Goal: Understand site structure: Understand site structure

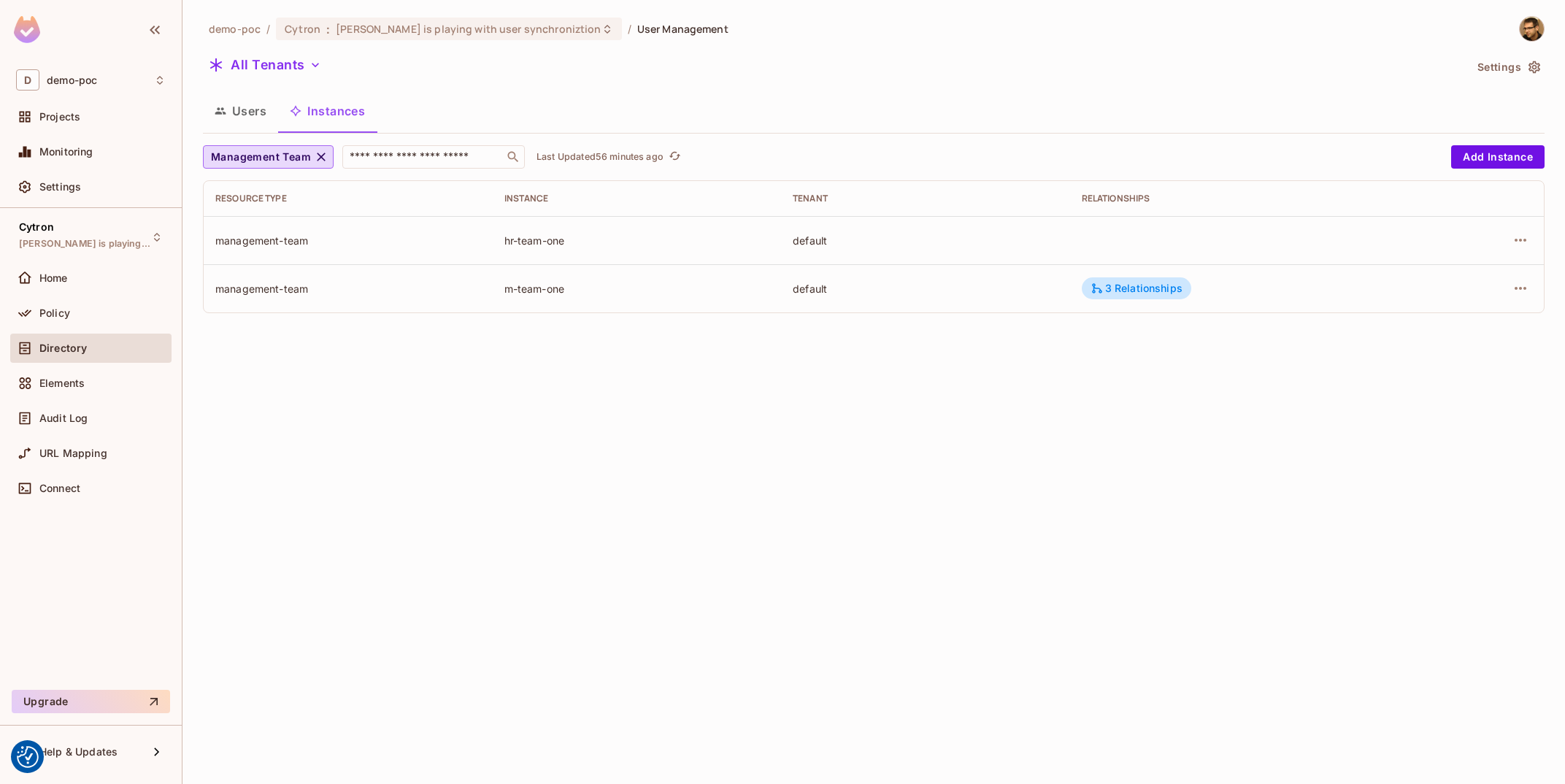
click at [584, 244] on div "hr-team-one" at bounding box center [637, 241] width 265 height 14
click at [492, 238] on td "management-team" at bounding box center [348, 240] width 289 height 48
click at [532, 237] on div "hr-team-one" at bounding box center [637, 241] width 265 height 14
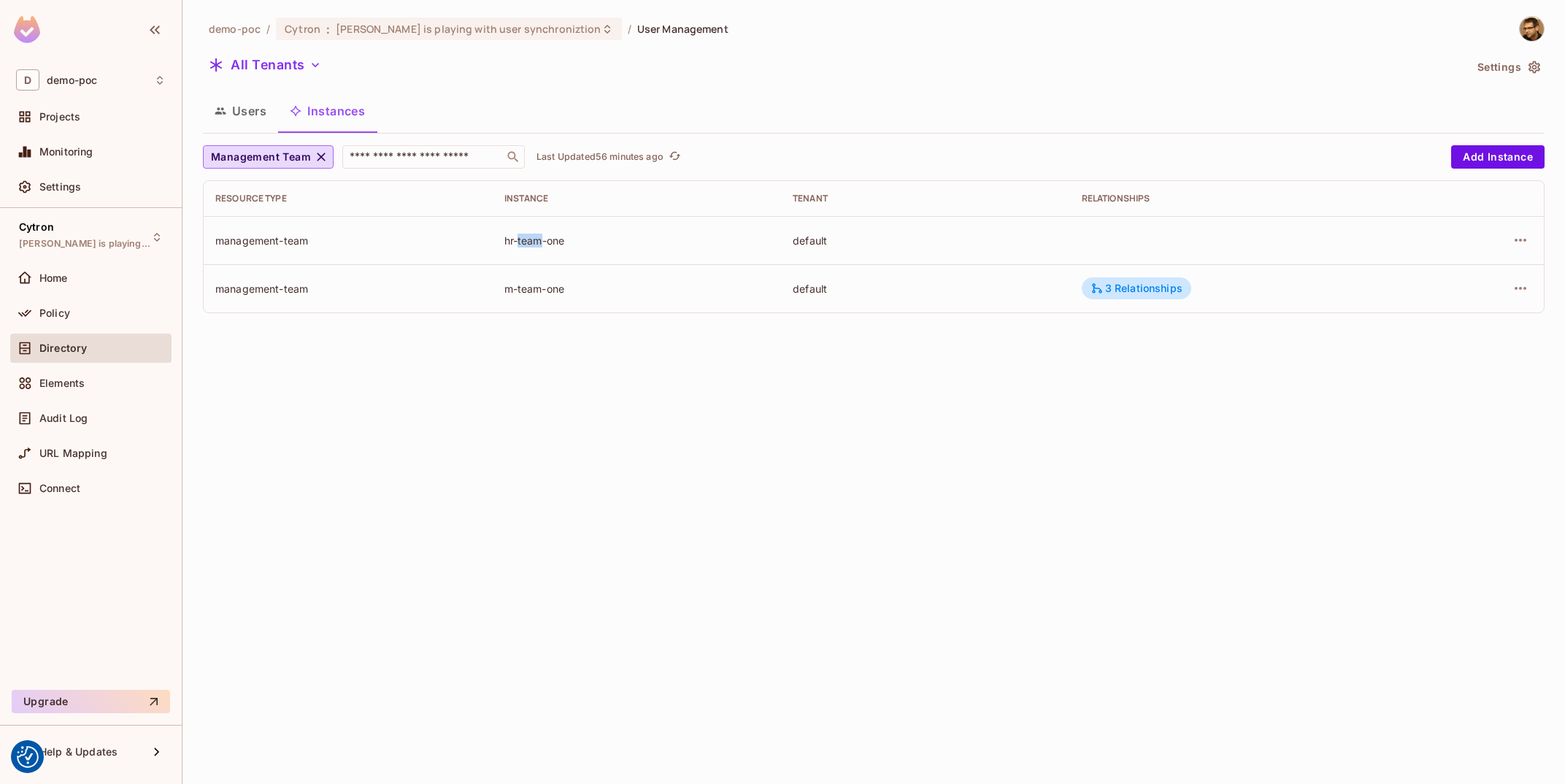
click at [532, 237] on div "hr-team-one" at bounding box center [637, 241] width 265 height 14
drag, startPoint x: 939, startPoint y: 684, endPoint x: 944, endPoint y: 695, distance: 12.1
click at [944, 695] on div "demo-poc / Cytron : Tomas is playing with user synchroniztion / User Management…" at bounding box center [873, 392] width 1382 height 784
click at [679, 161] on icon "refresh" at bounding box center [674, 156] width 13 height 13
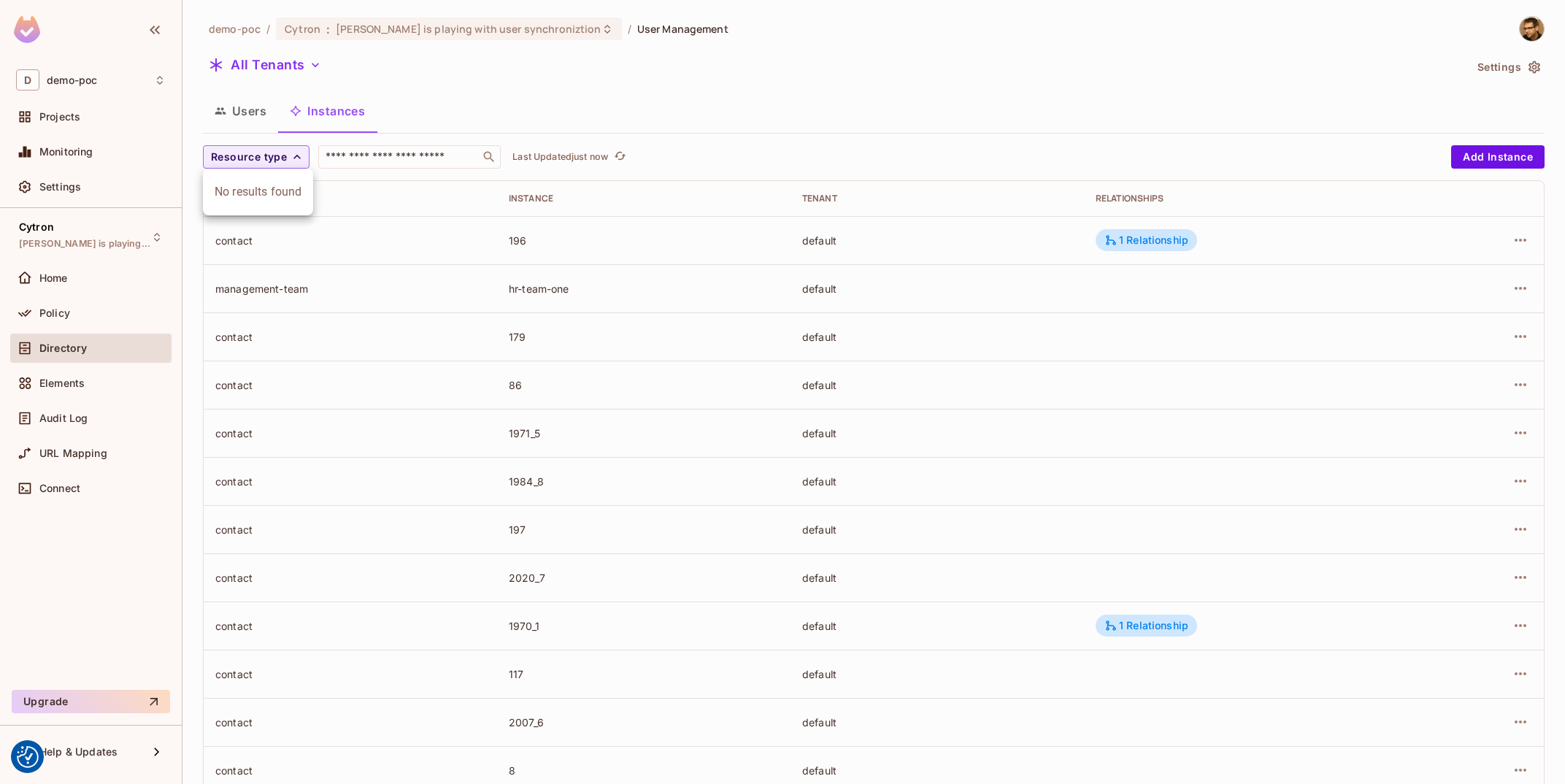
click at [573, 110] on div at bounding box center [782, 392] width 1565 height 784
click at [257, 161] on span "Resource type" at bounding box center [249, 157] width 76 height 18
click at [621, 139] on div at bounding box center [782, 392] width 1565 height 784
click at [292, 162] on icon "button" at bounding box center [296, 156] width 14 height 14
click at [262, 280] on span "Management Team" at bounding box center [261, 284] width 94 height 14
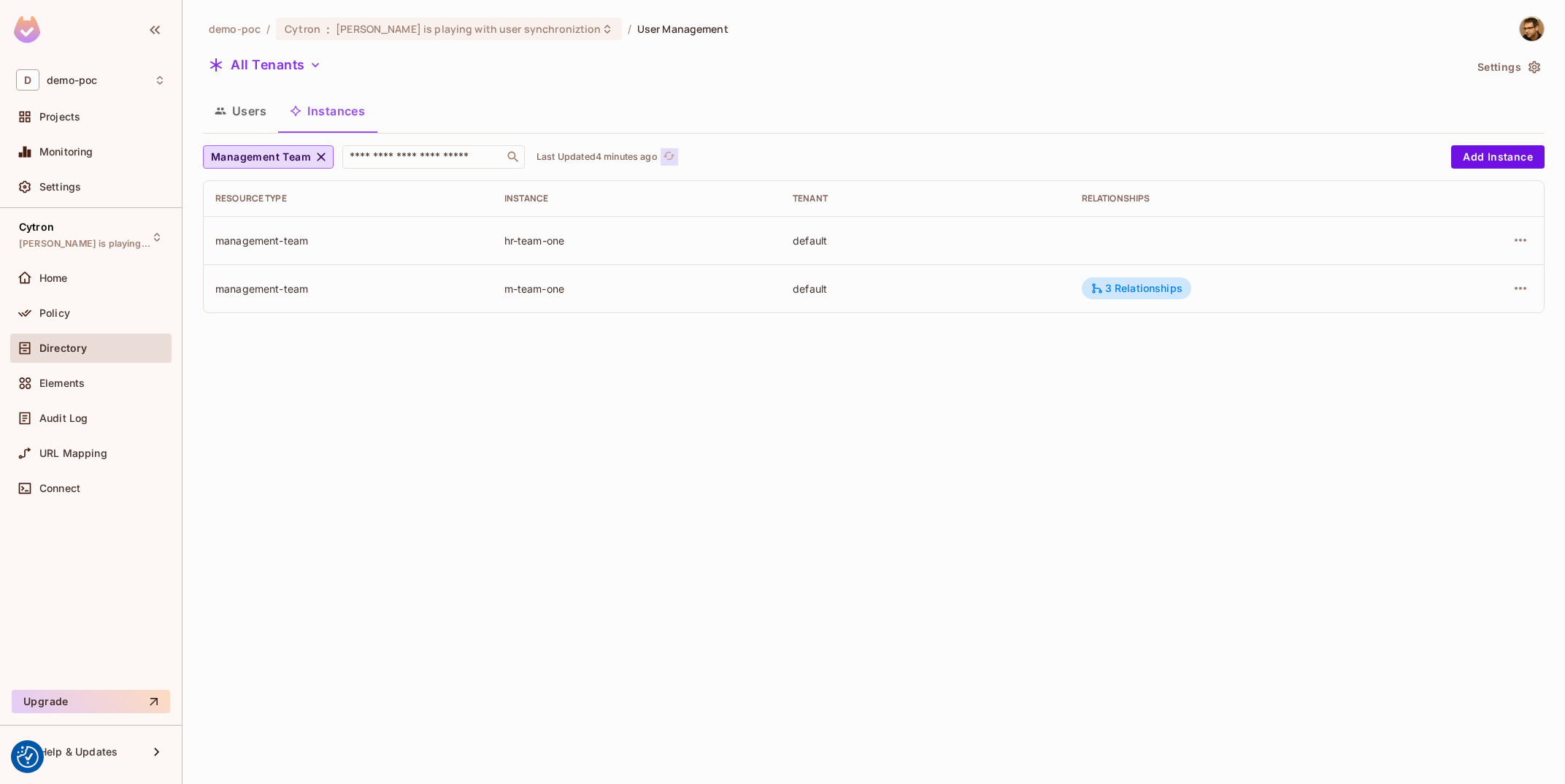
click at [667, 156] on icon "refresh" at bounding box center [669, 156] width 13 height 13
click at [643, 159] on icon "refresh" at bounding box center [644, 156] width 13 height 13
click at [310, 154] on button "Management Team" at bounding box center [268, 156] width 131 height 23
click at [295, 240] on li "User Agent" at bounding box center [274, 253] width 144 height 32
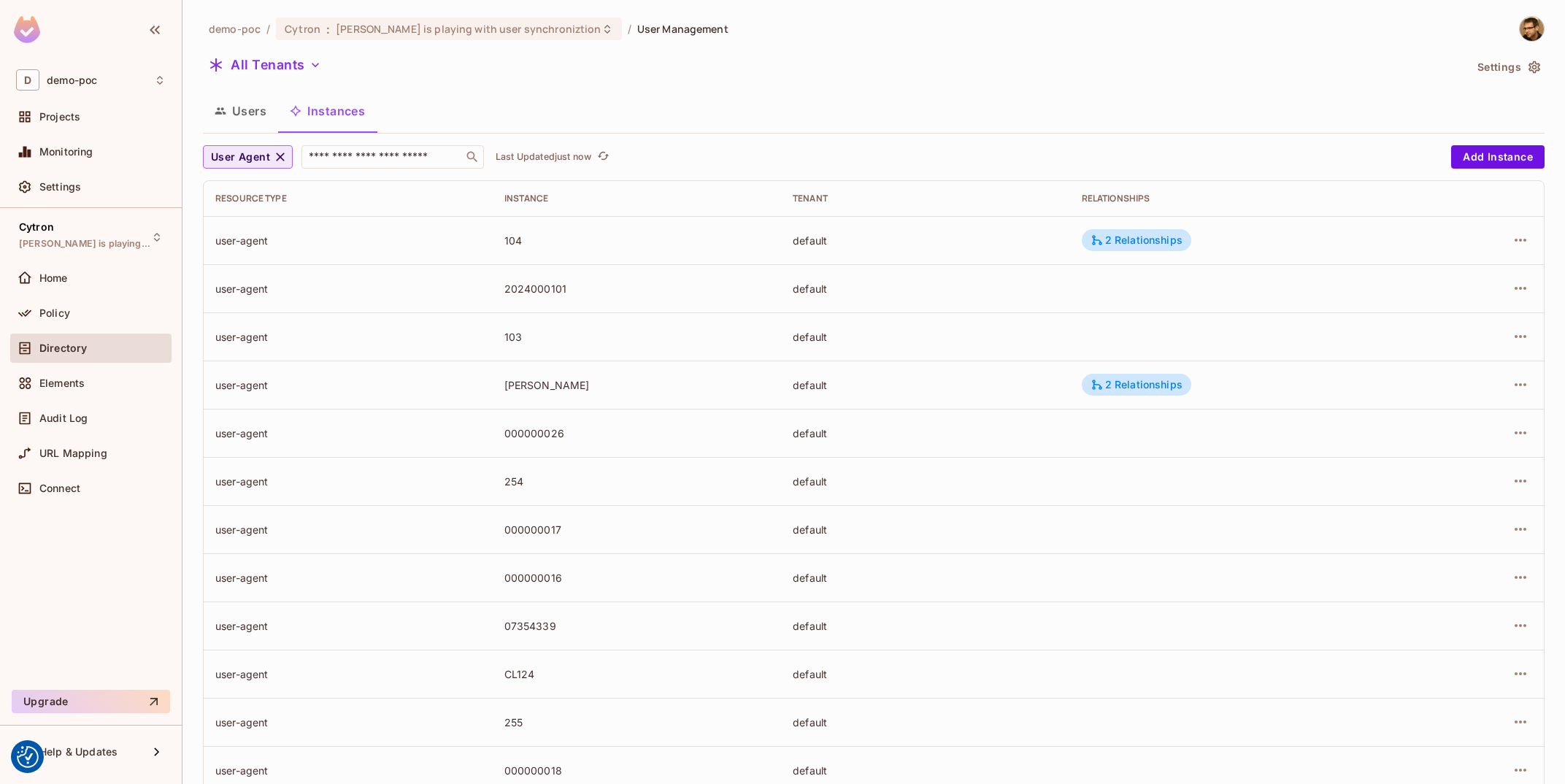
click at [272, 147] on button "User Agent" at bounding box center [247, 156] width 89 height 23
click at [267, 223] on span "Contact" at bounding box center [261, 221] width 94 height 14
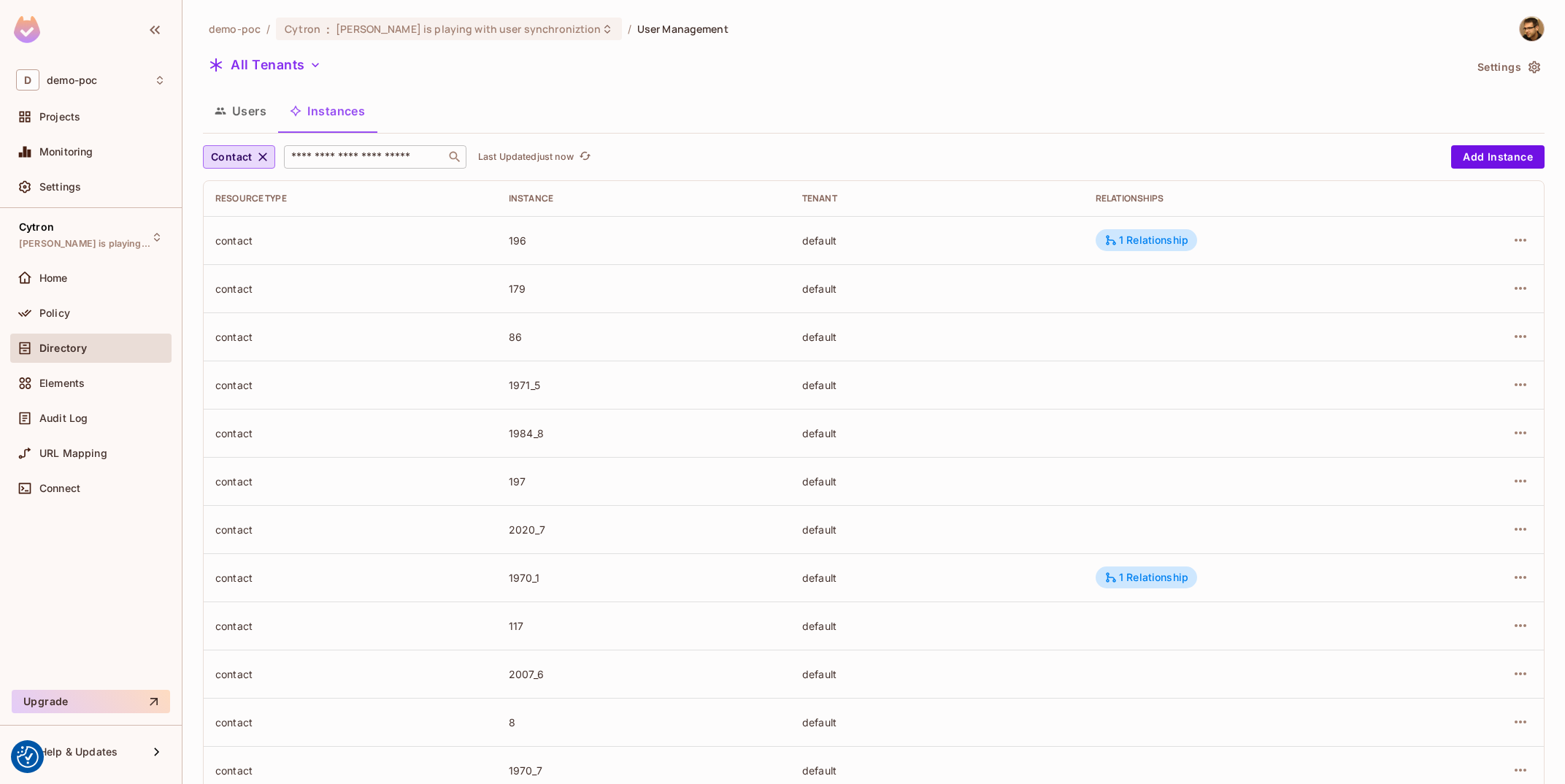
click at [404, 152] on input "text" at bounding box center [365, 156] width 153 height 14
paste input "********"
type input "********"
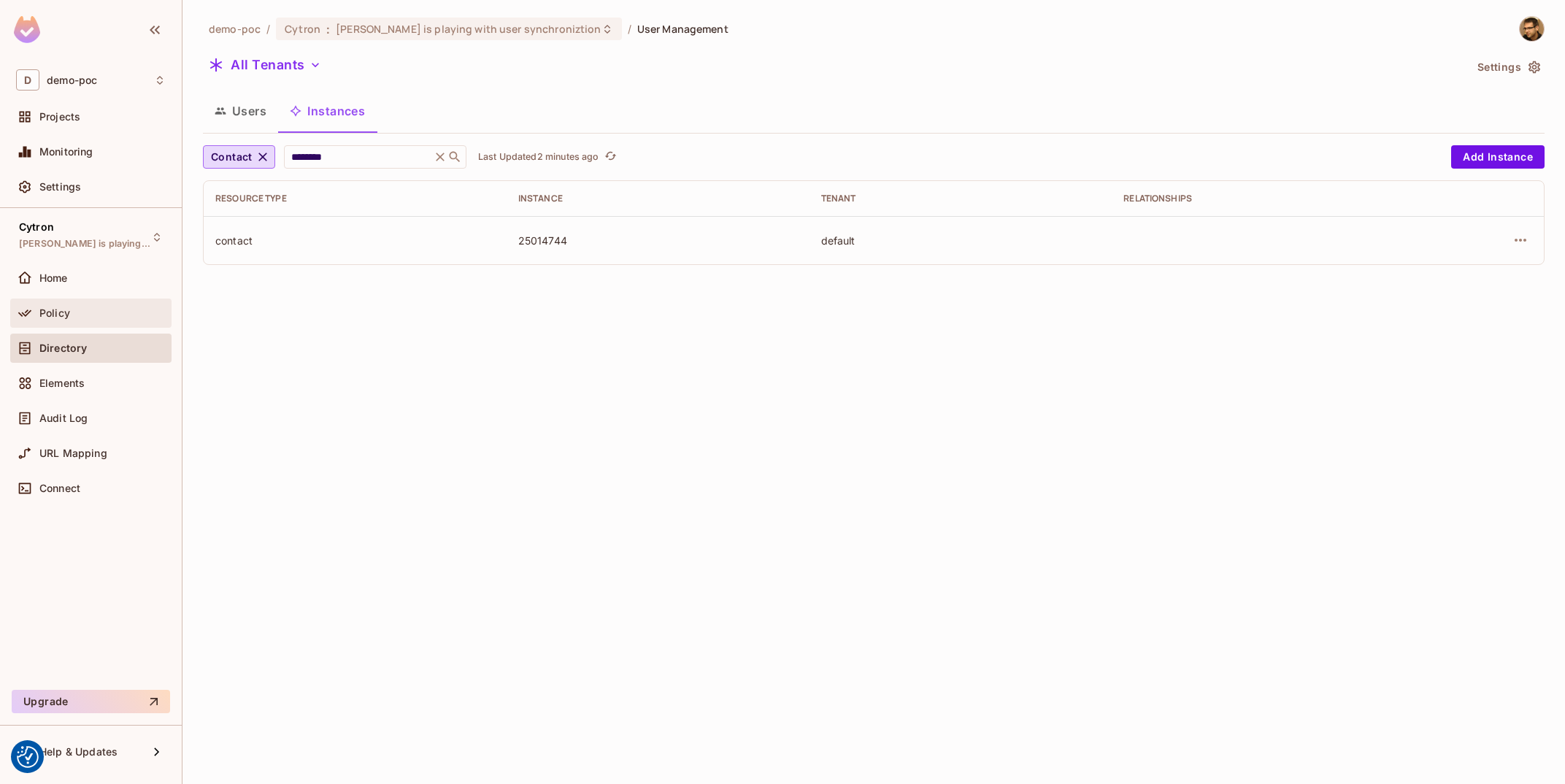
click at [77, 316] on div "Policy" at bounding box center [102, 313] width 126 height 12
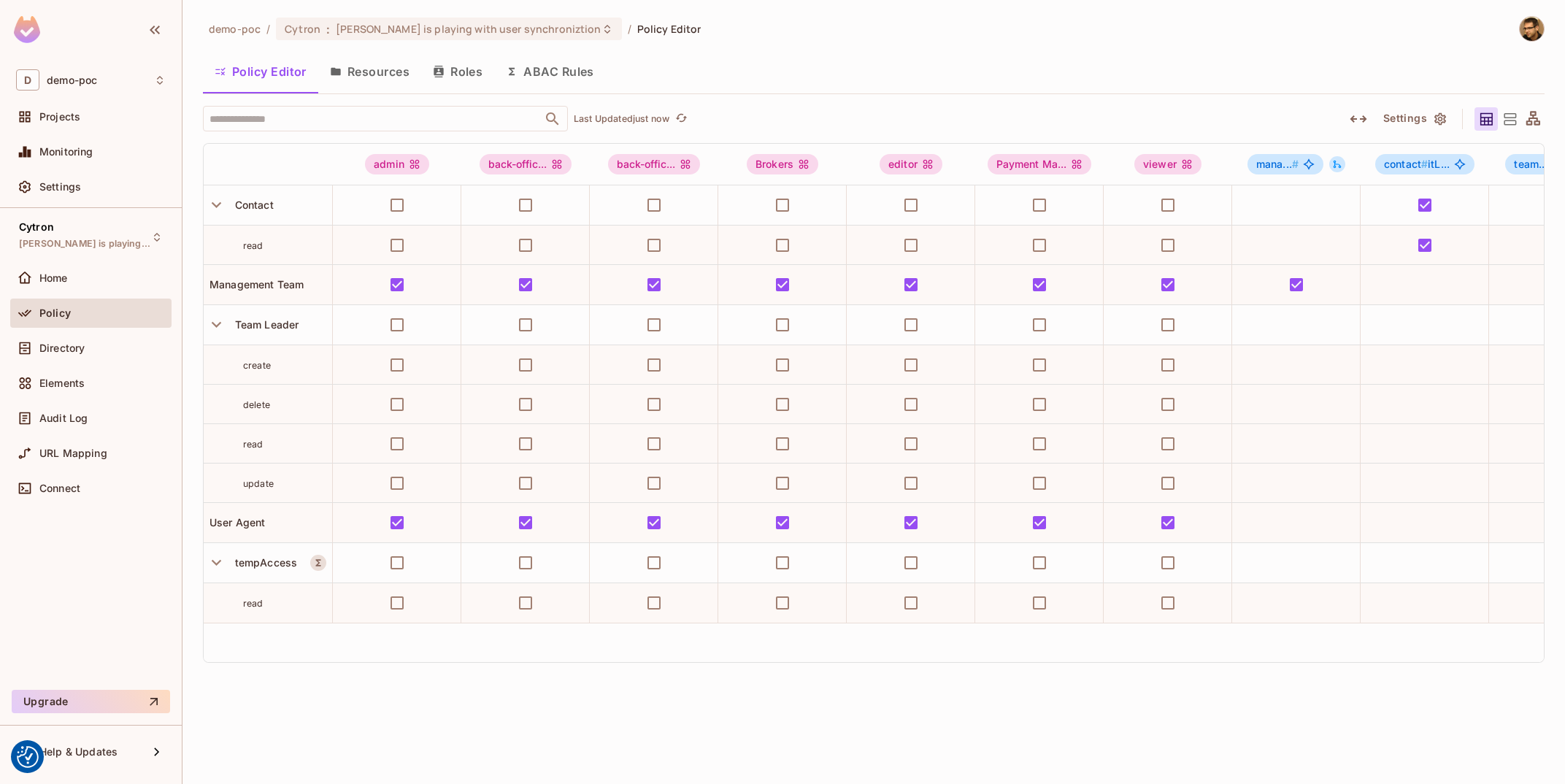
click at [387, 79] on button "Resources" at bounding box center [369, 71] width 103 height 37
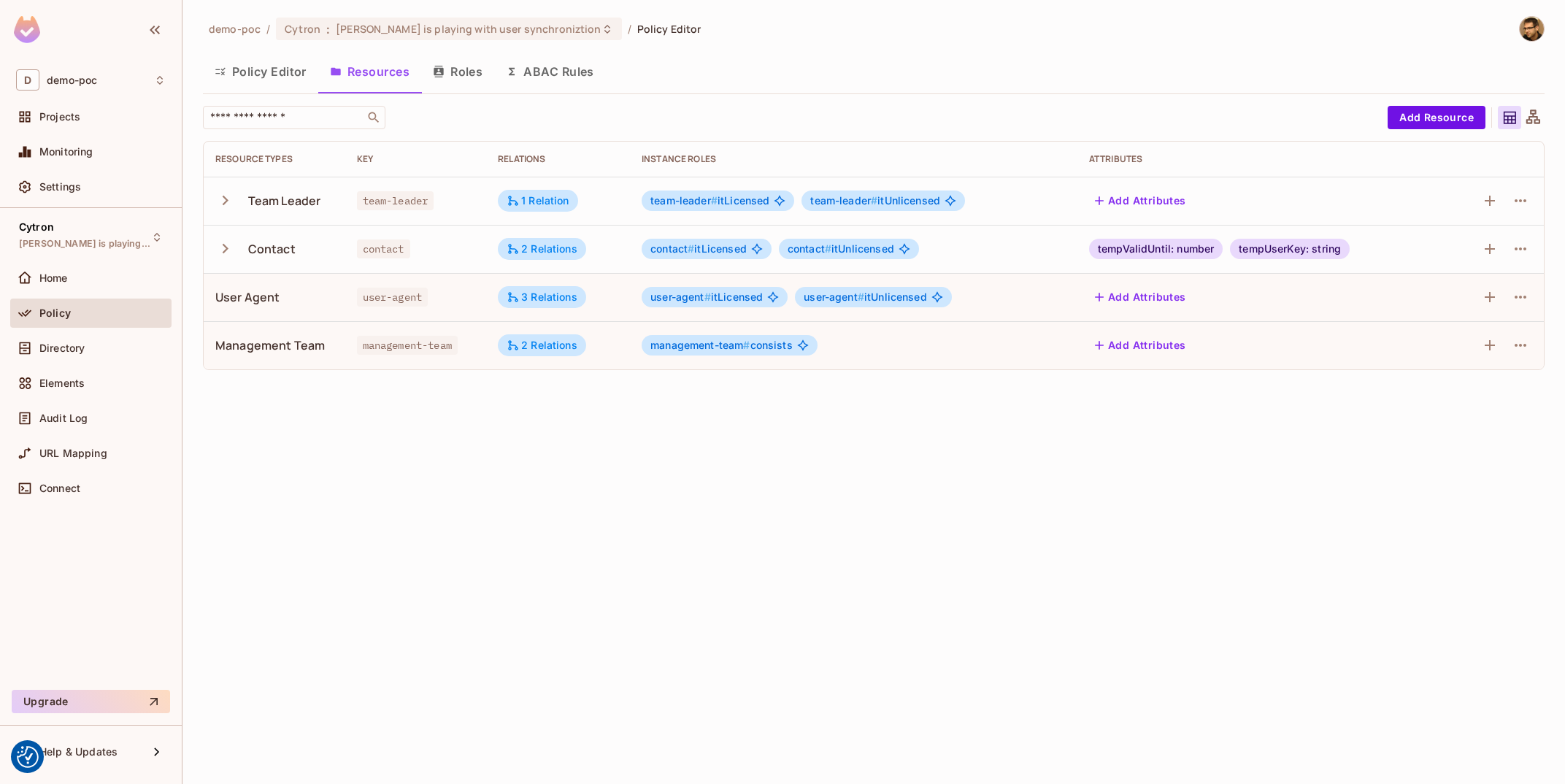
click at [268, 339] on div "Management Team" at bounding box center [270, 345] width 110 height 16
click at [543, 344] on div "2 Relations" at bounding box center [542, 345] width 71 height 13
click at [1530, 342] on div at bounding box center [782, 392] width 1565 height 784
click at [1524, 343] on icon "button" at bounding box center [1520, 345] width 17 height 17
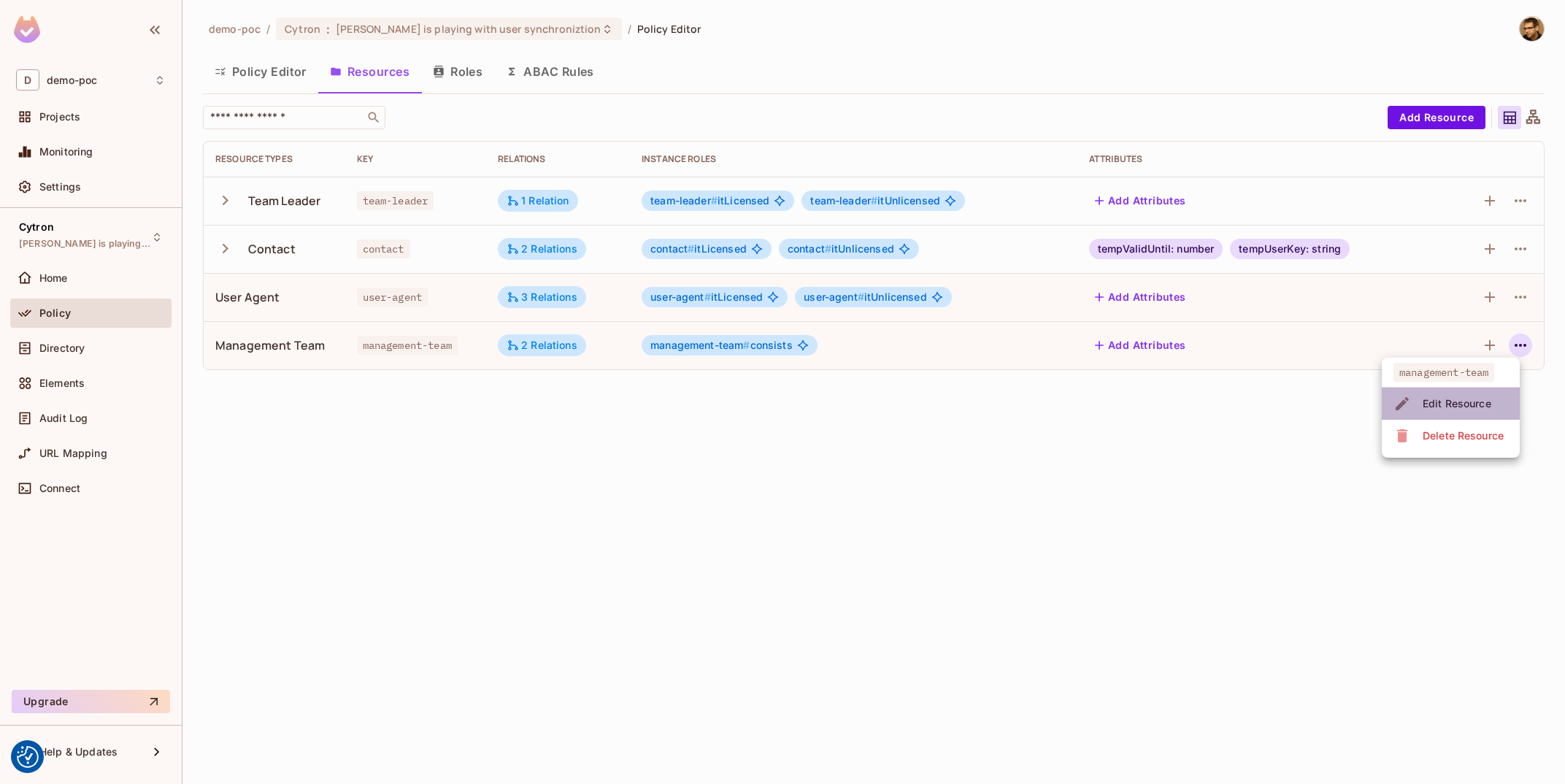
click at [1482, 407] on div "Edit Resource" at bounding box center [1456, 403] width 68 height 14
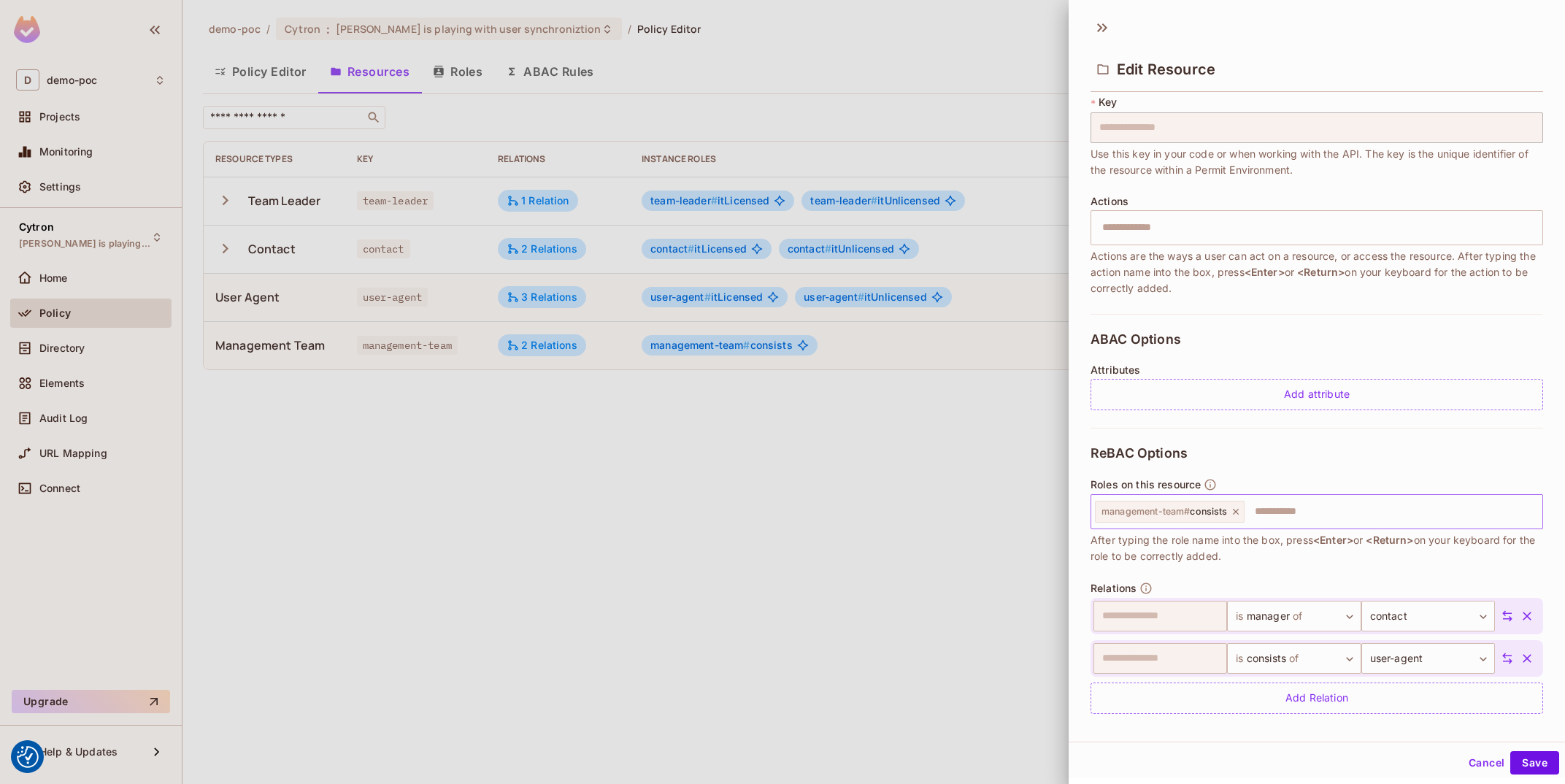
scroll to position [104, 0]
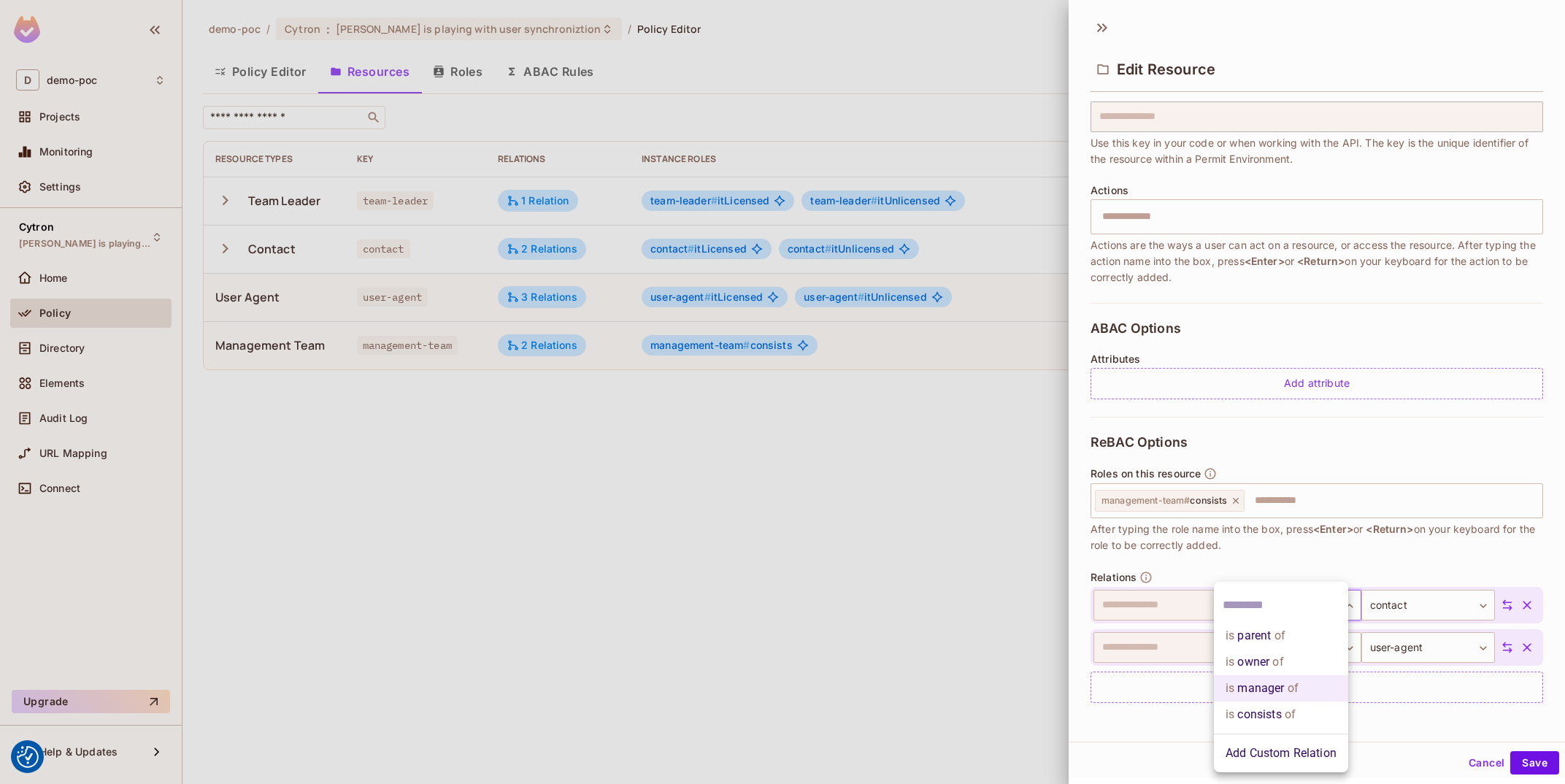
click at [1287, 600] on body "We use cookies to enhance your browsing experience, serve personalized ads or c…" at bounding box center [782, 392] width 1565 height 784
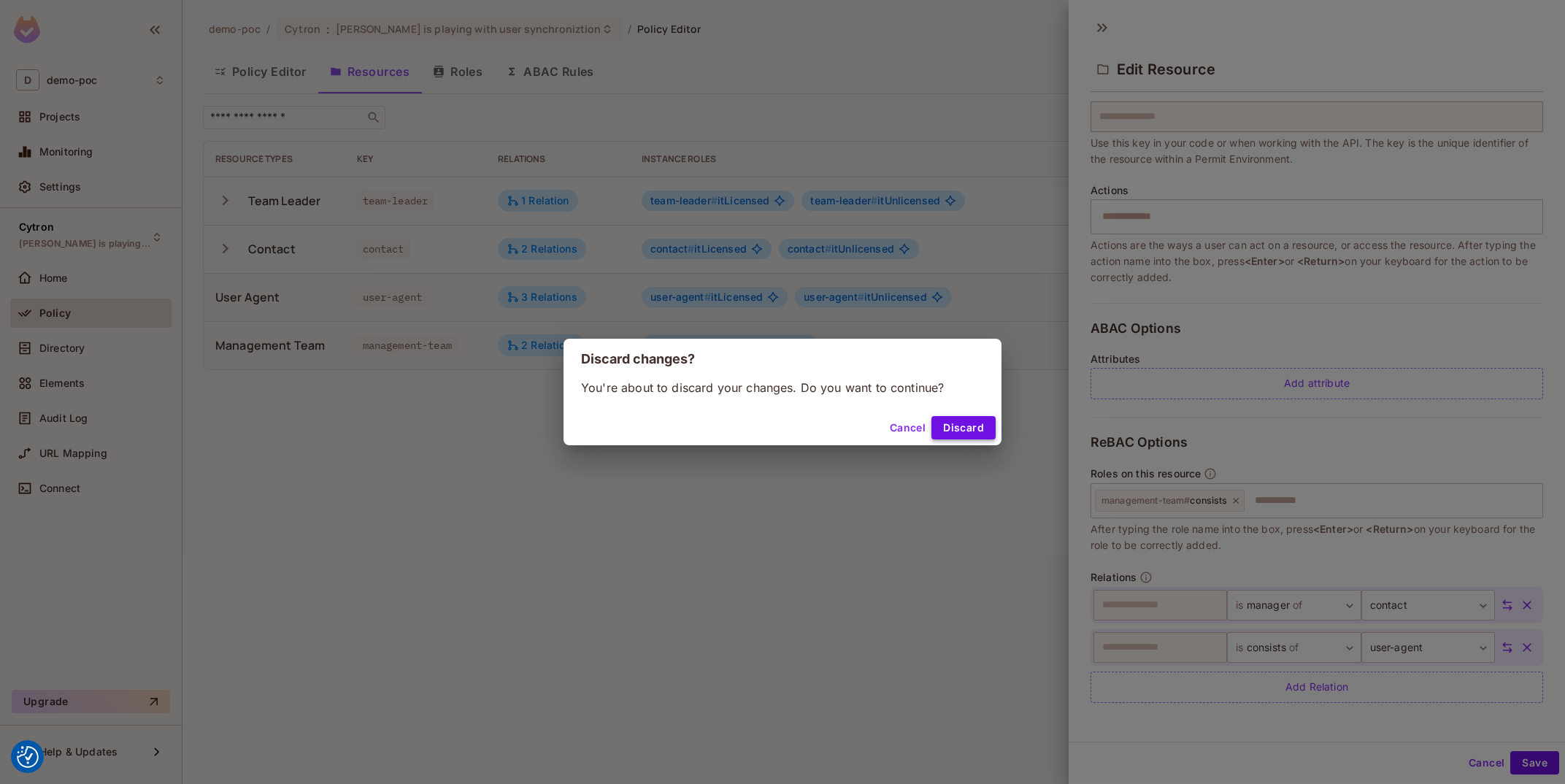
click at [983, 427] on button "Discard" at bounding box center [963, 427] width 64 height 23
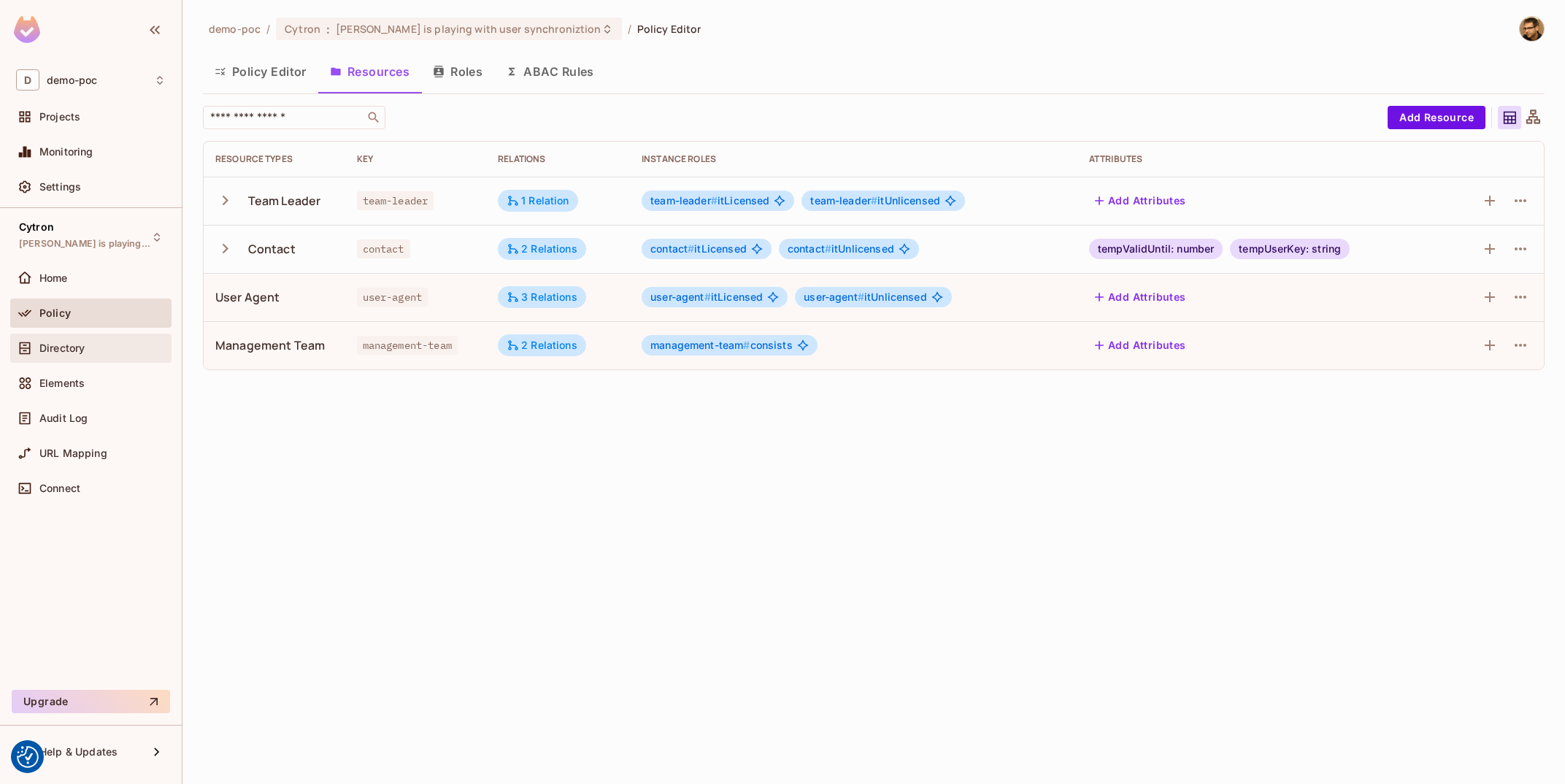
click at [50, 341] on div "Directory" at bounding box center [90, 347] width 150 height 17
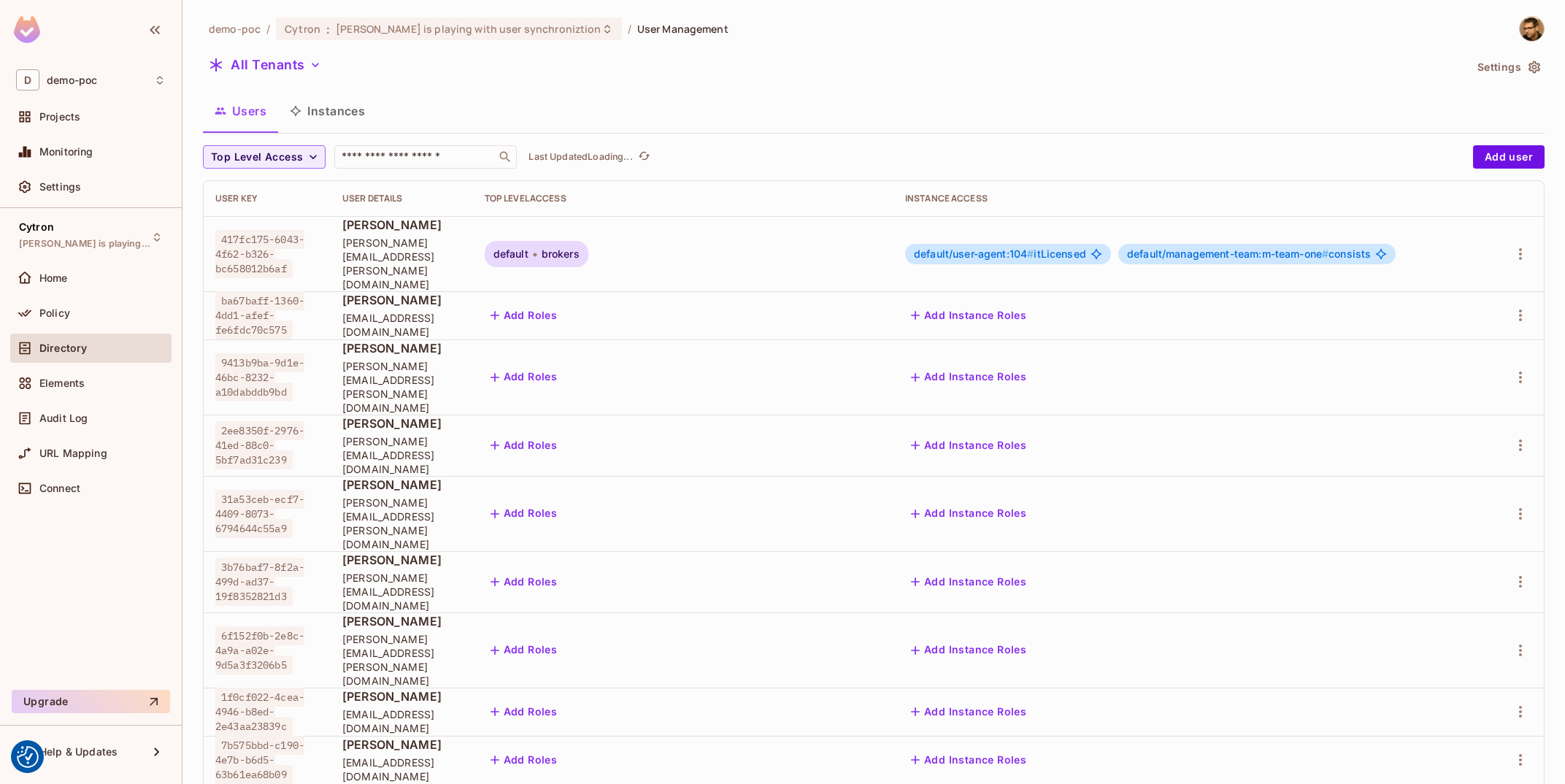
click at [329, 120] on button "Instances" at bounding box center [327, 110] width 98 height 37
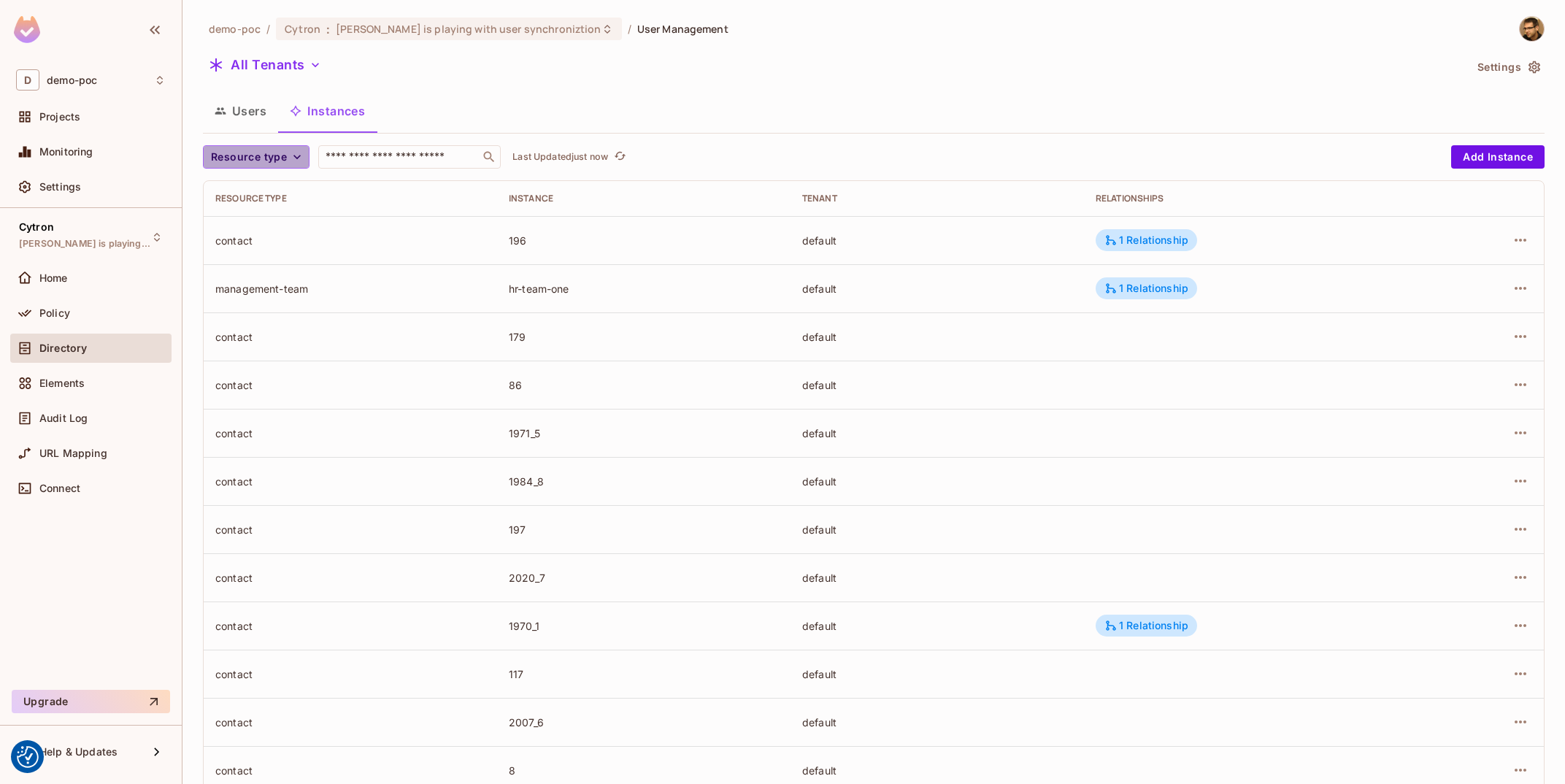
click at [294, 160] on icon "button" at bounding box center [296, 156] width 14 height 14
click at [273, 278] on span "Management Team" at bounding box center [261, 284] width 94 height 14
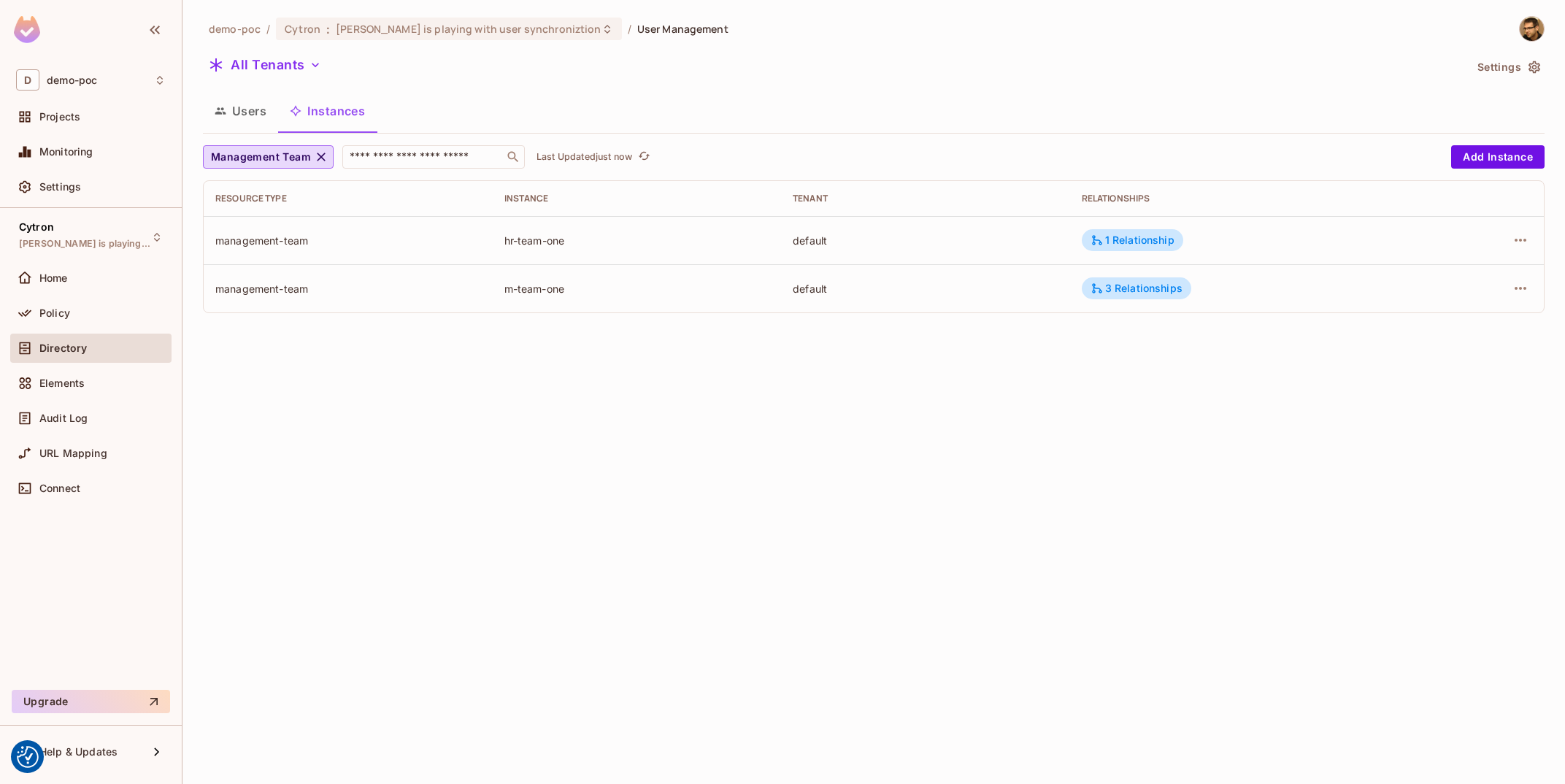
click at [1146, 228] on td "1 Relationship" at bounding box center [1245, 240] width 351 height 48
click at [1146, 244] on div "1 Relationship" at bounding box center [1133, 240] width 84 height 13
drag, startPoint x: 1291, startPoint y: 283, endPoint x: 1343, endPoint y: 289, distance: 52.3
click at [1325, 286] on div "is manager of" at bounding box center [1319, 286] width 74 height 14
click at [1342, 287] on div "is manager of" at bounding box center [1319, 286] width 74 height 14
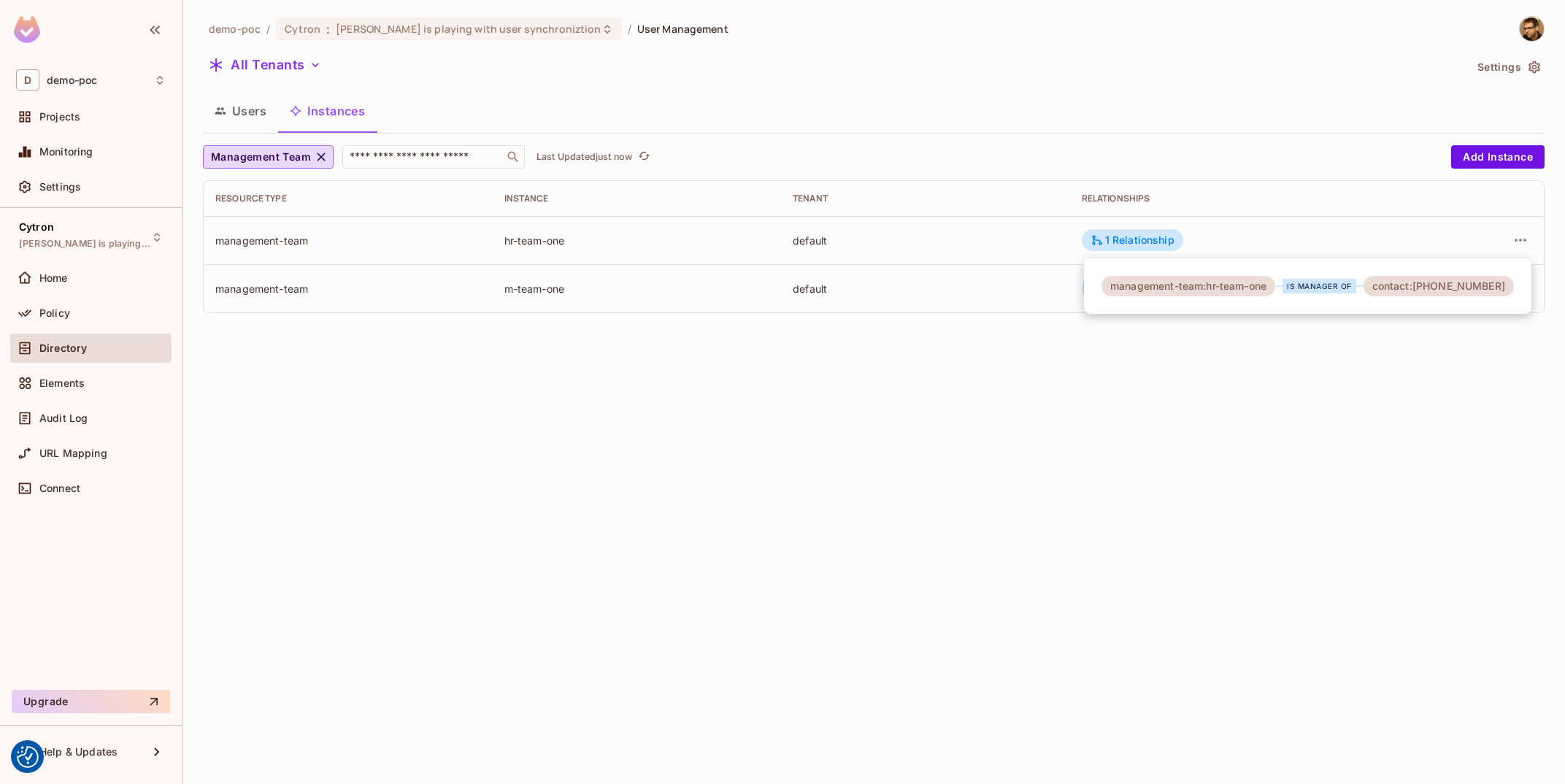
click at [1288, 461] on div at bounding box center [782, 392] width 1565 height 784
click at [899, 112] on div "Users Instances" at bounding box center [873, 110] width 1342 height 37
